Goal: Task Accomplishment & Management: Use online tool/utility

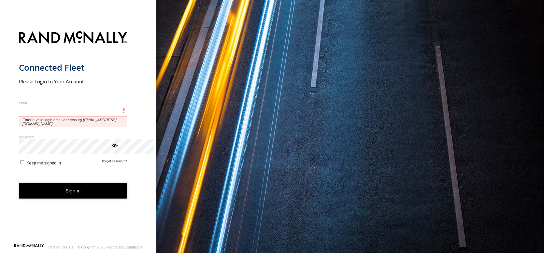
type input "**********"
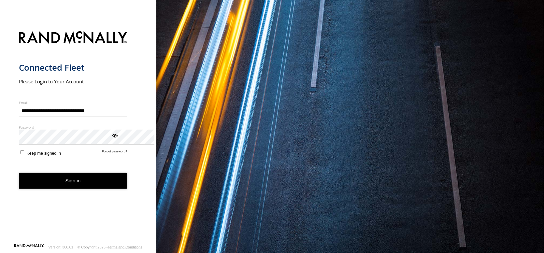
click at [127, 189] on button "Sign in" at bounding box center [73, 181] width 109 height 16
